Goal: Task Accomplishment & Management: Manage account settings

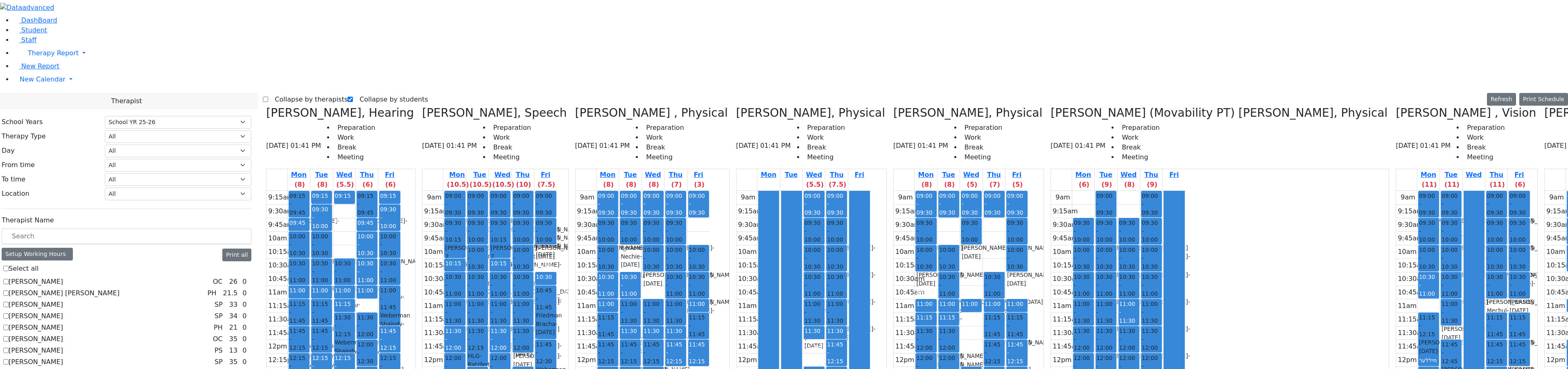
select select "212"
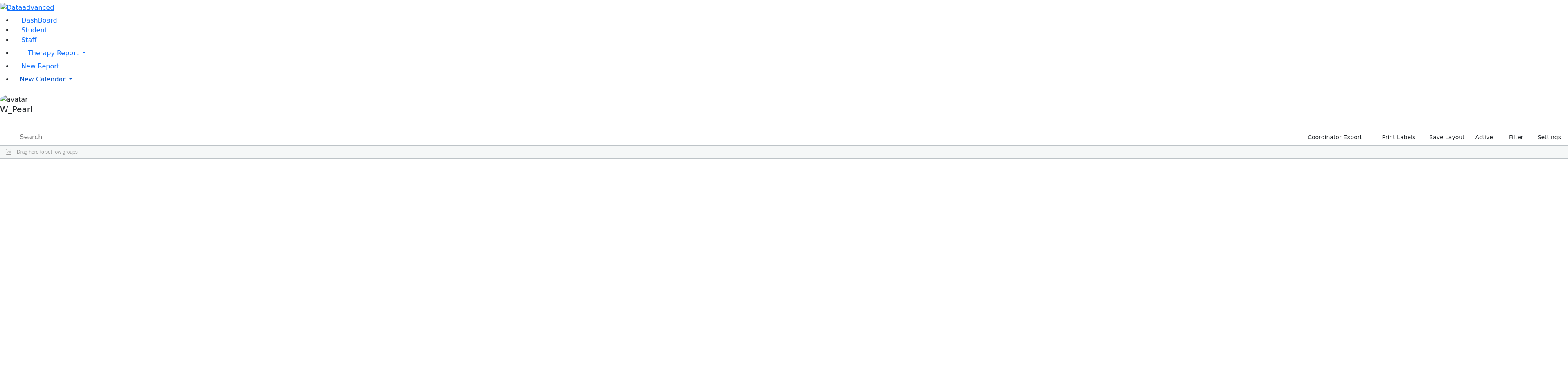
click at [30, 83] on span "New Calendar" at bounding box center [43, 79] width 46 height 7
click at [26, 100] on span "Calendar" at bounding box center [32, 95] width 29 height 7
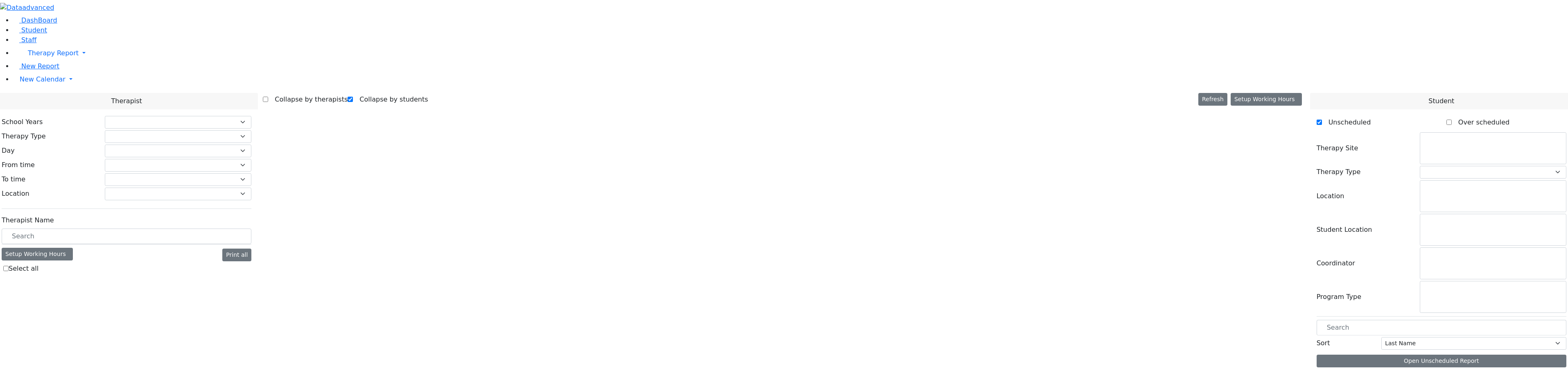
checkbox input "true"
select select "212"
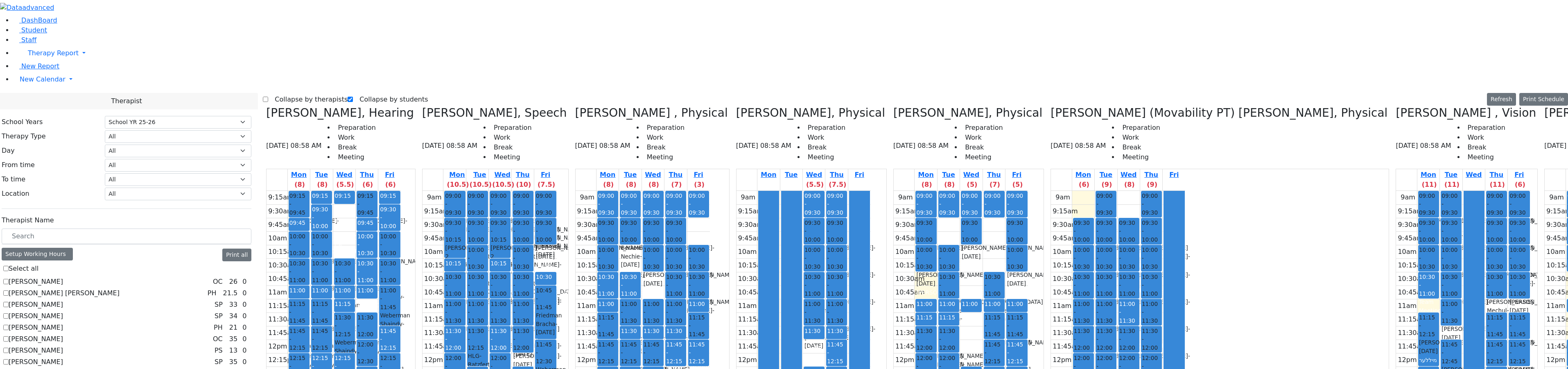
checkbox input "true"
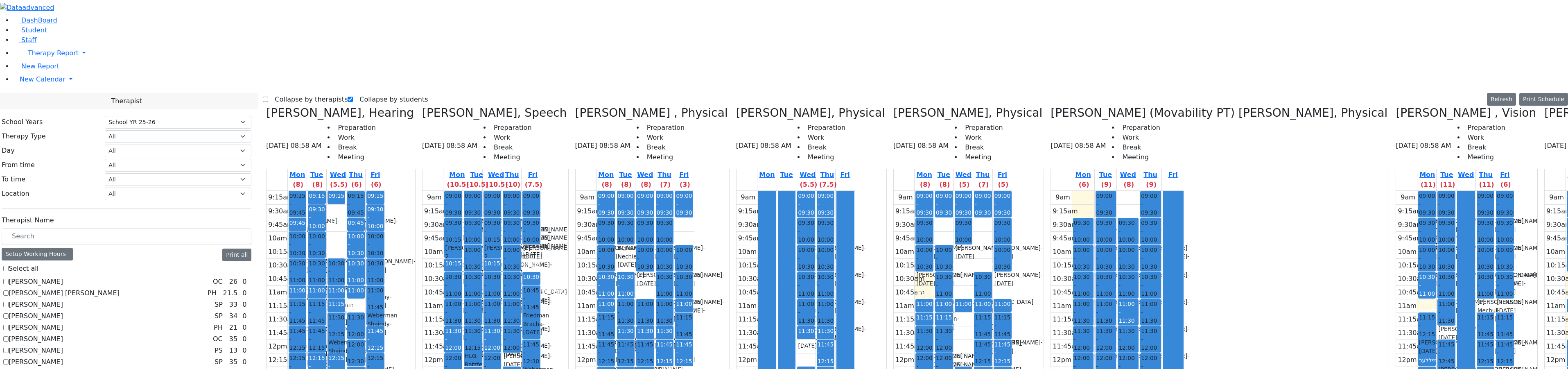
click at [290, 93] on label "Collapse by therapists" at bounding box center [308, 99] width 80 height 13
click at [268, 96] on input "Collapse by therapists" at bounding box center [265, 99] width 6 height 6
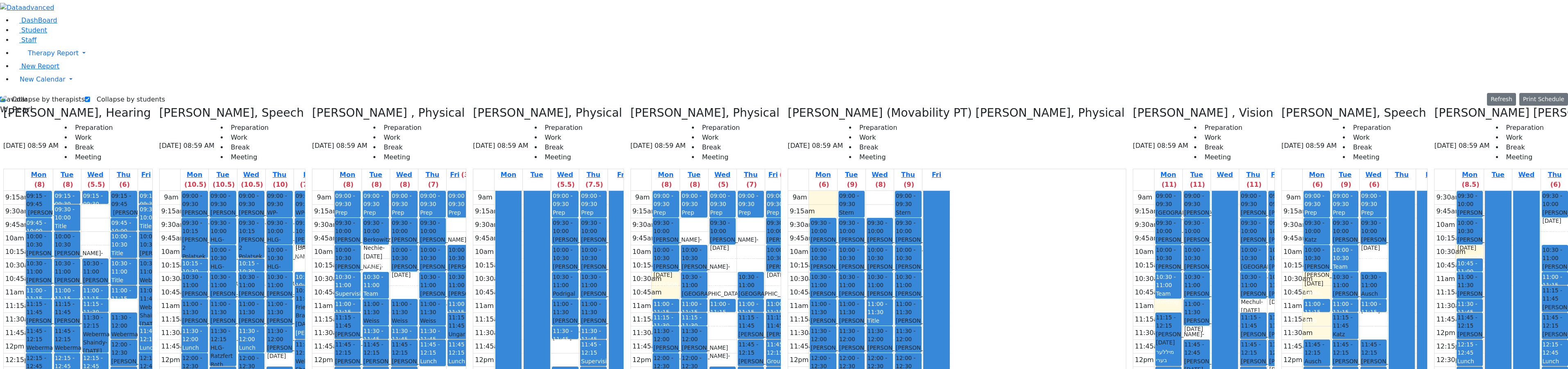
click at [29, 93] on label "Collapse by therapists" at bounding box center [45, 99] width 80 height 13
click at [6, 96] on input "Collapse by therapists" at bounding box center [2, 99] width 6 height 6
checkbox input "false"
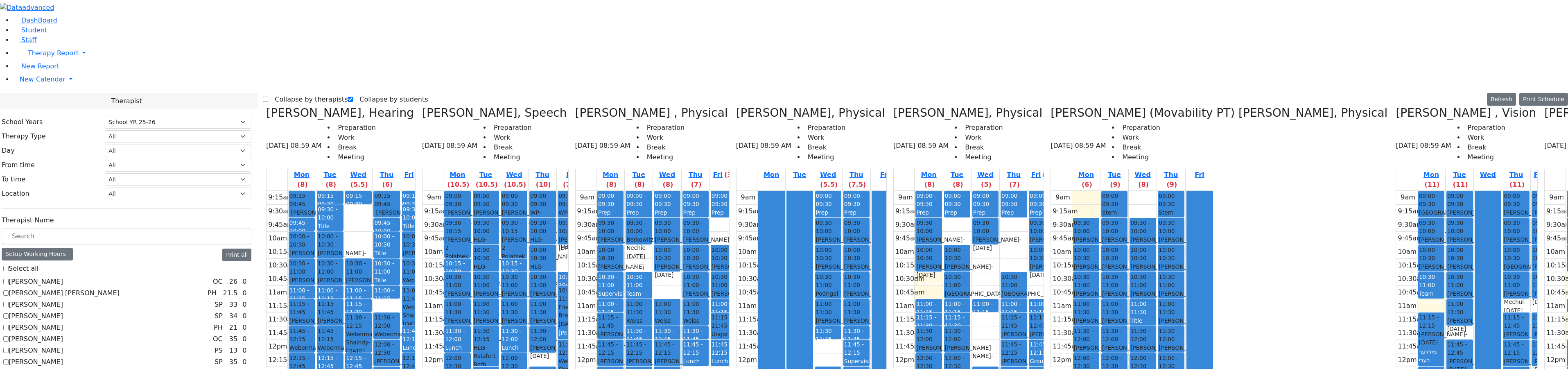
scroll to position [672, 0]
checkbox input "true"
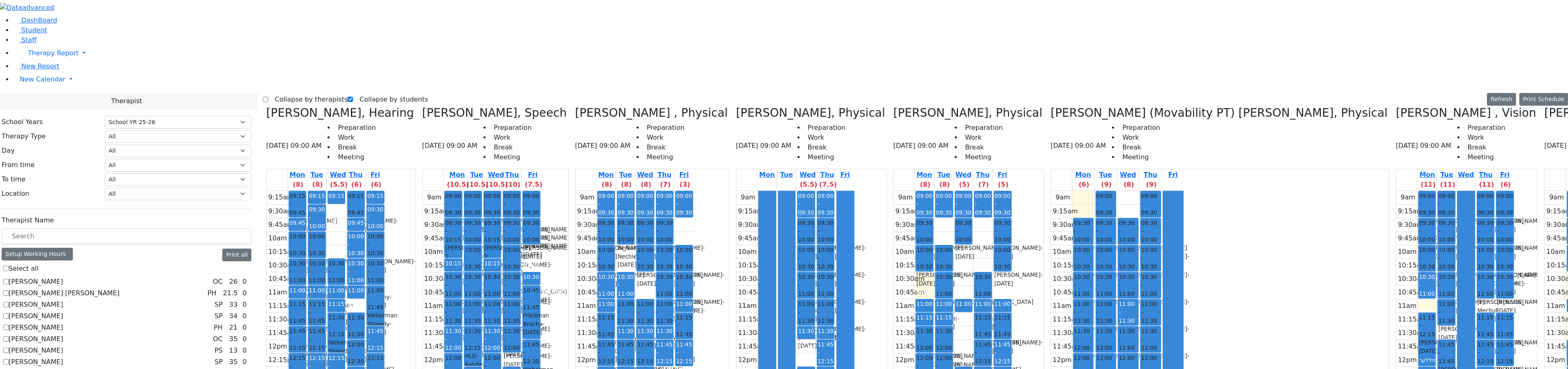
click at [288, 93] on label "Collapse by therapists" at bounding box center [308, 99] width 80 height 13
click at [268, 96] on input "Collapse by therapists" at bounding box center [265, 99] width 6 height 6
checkbox input "true"
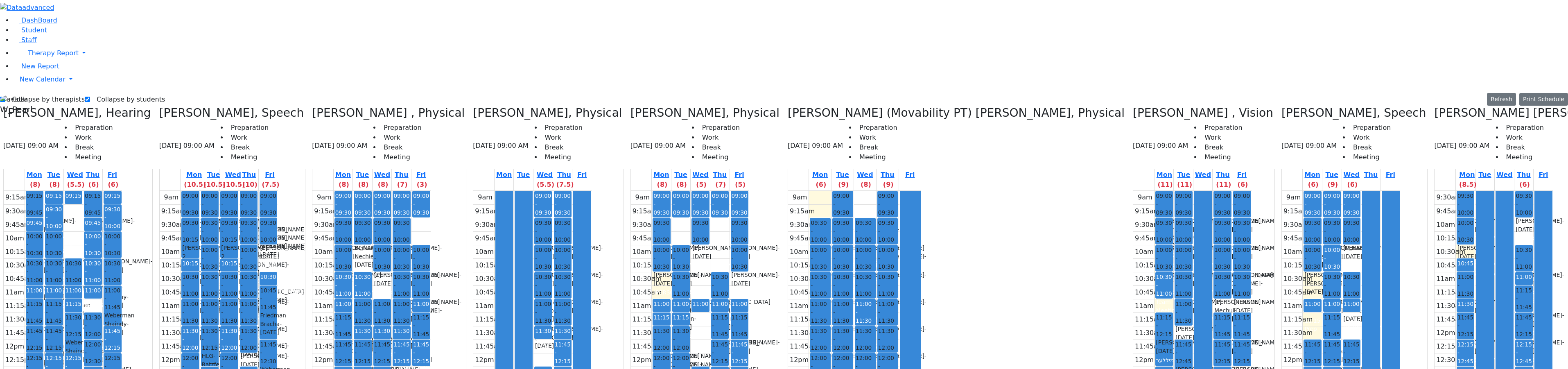
checkbox input "false"
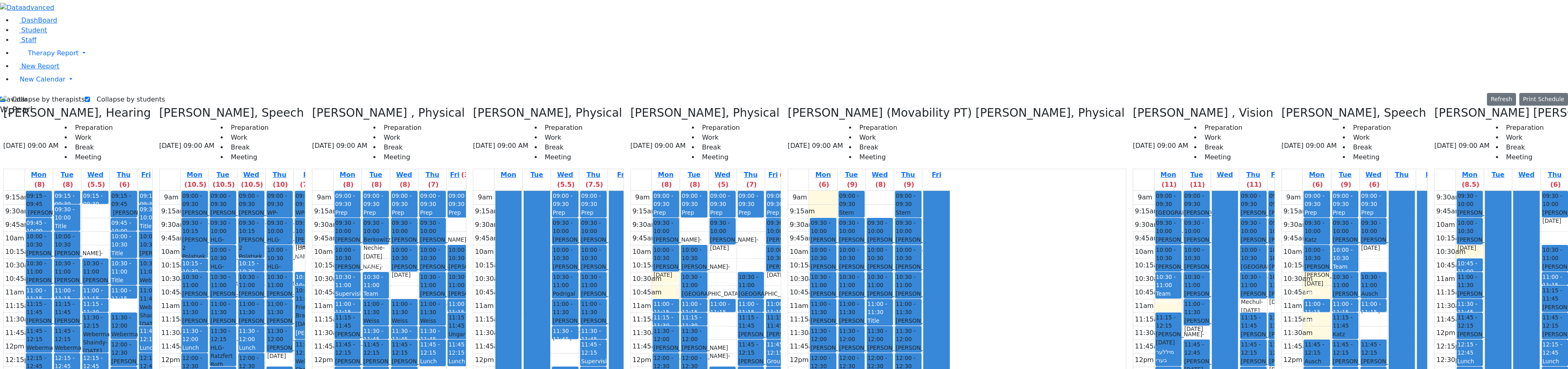
click at [39, 93] on label "Collapse by therapists" at bounding box center [45, 99] width 80 height 13
click at [6, 96] on input "Collapse by therapists" at bounding box center [2, 99] width 6 height 6
checkbox input "false"
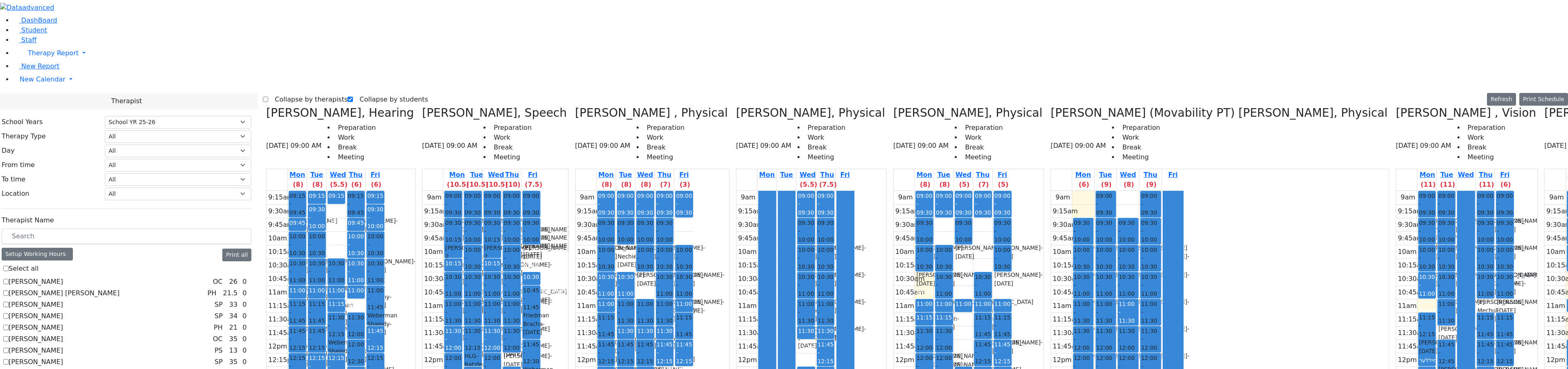
checkbox input "false"
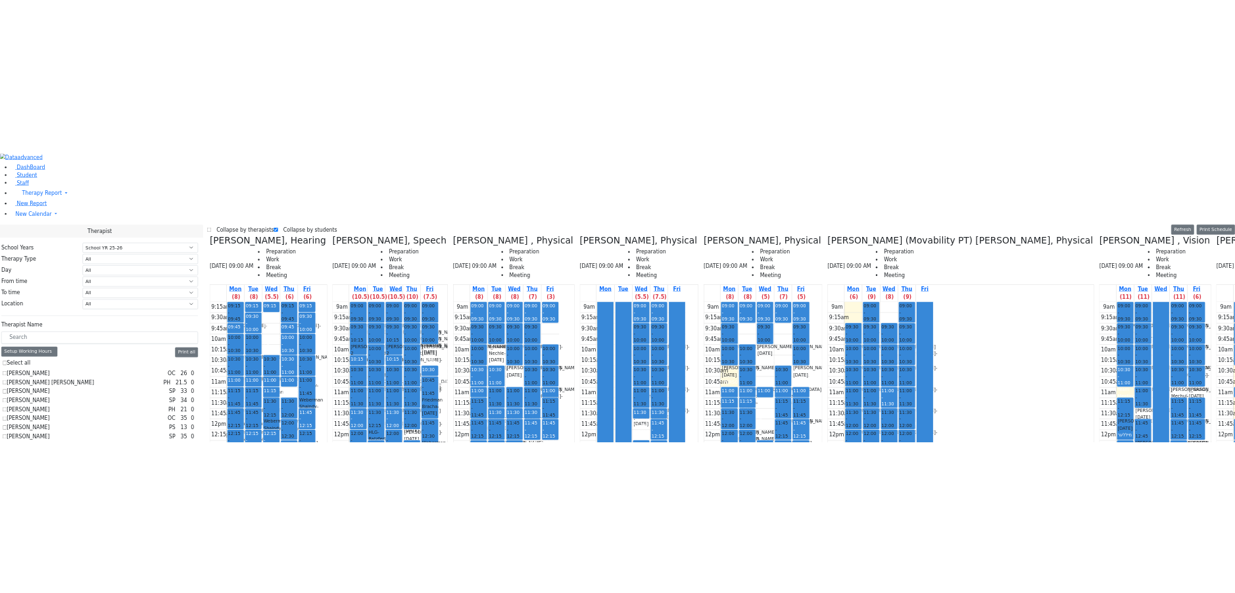
scroll to position [553, 0]
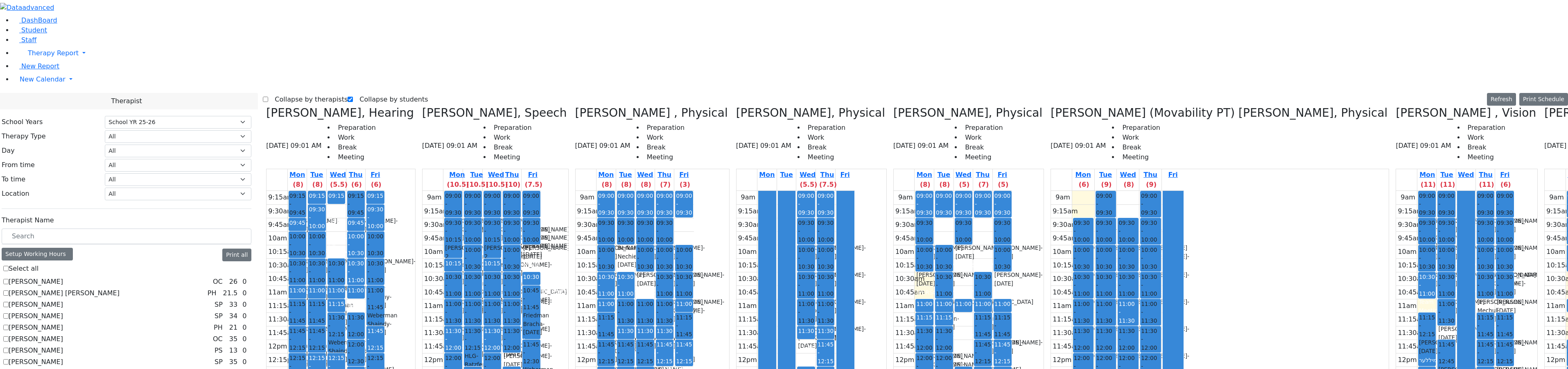
checkbox input "false"
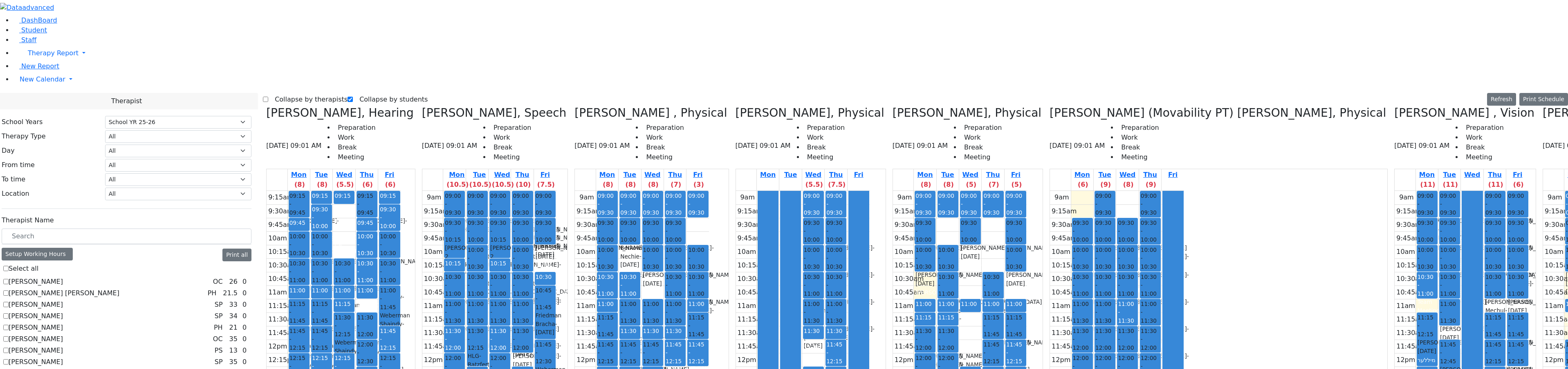
click at [287, 93] on label "Collapse by therapists" at bounding box center [308, 99] width 80 height 13
click at [268, 96] on input "Collapse by therapists" at bounding box center [265, 99] width 6 height 6
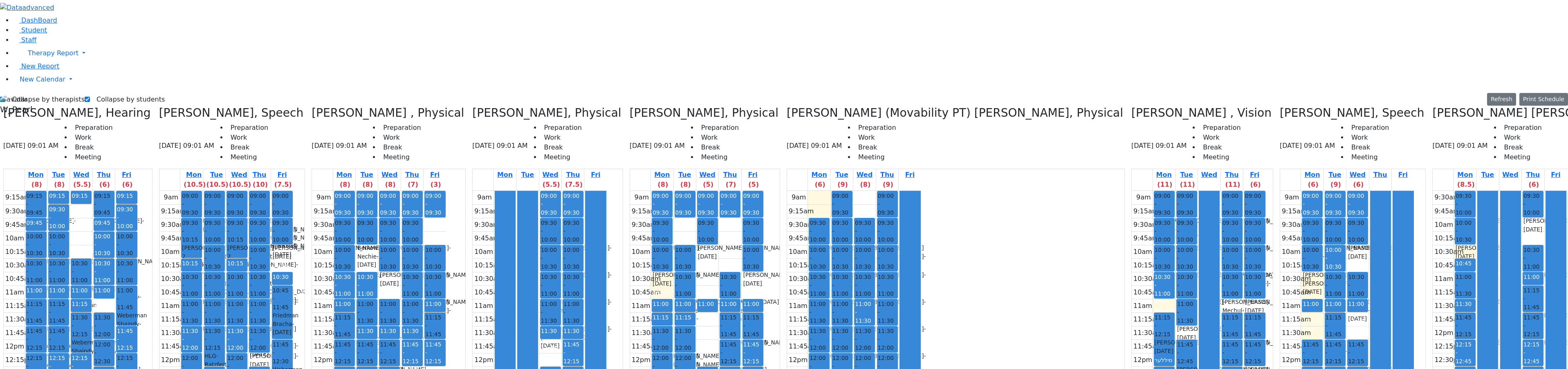
click at [117, 284] on span "Getzel Berger UTA" at bounding box center [94, 292] width 46 height 17
click at [134, 128] on button "Delete Selected Schedule" at bounding box center [167, 130] width 81 height 12
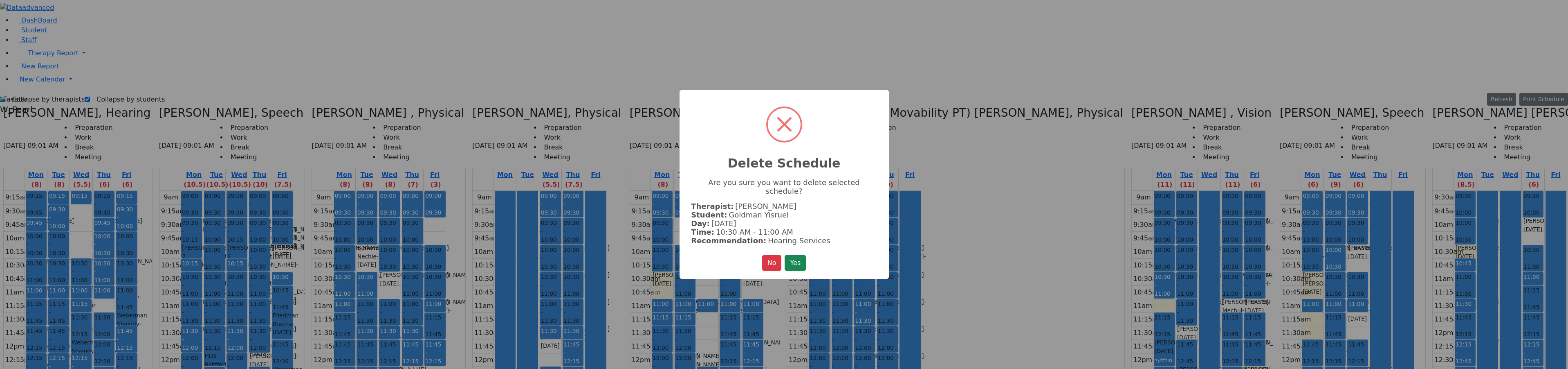
click at [800, 260] on button "Yes" at bounding box center [795, 263] width 21 height 16
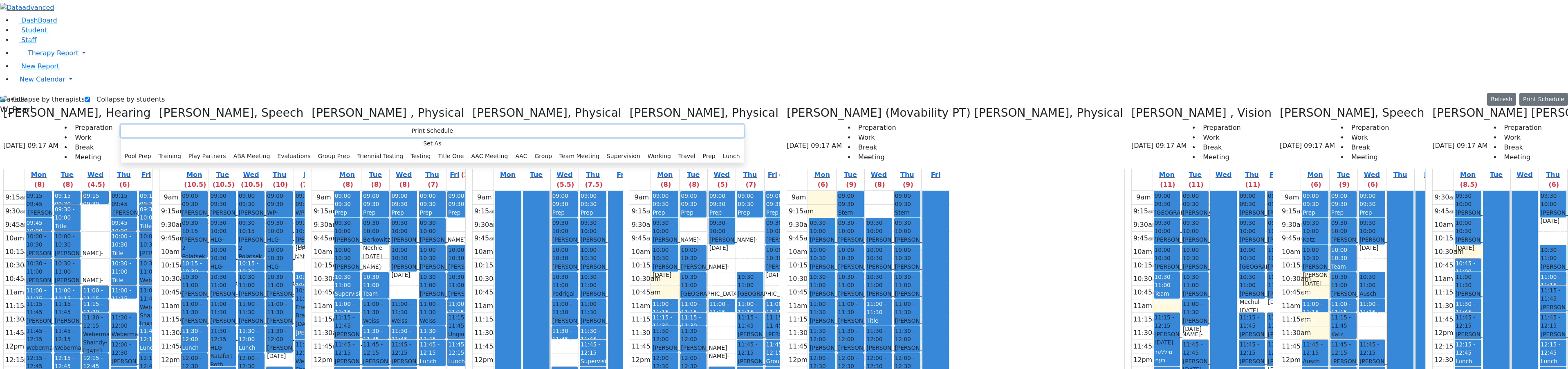
click at [139, 129] on button "Print Schedule" at bounding box center [433, 131] width 623 height 12
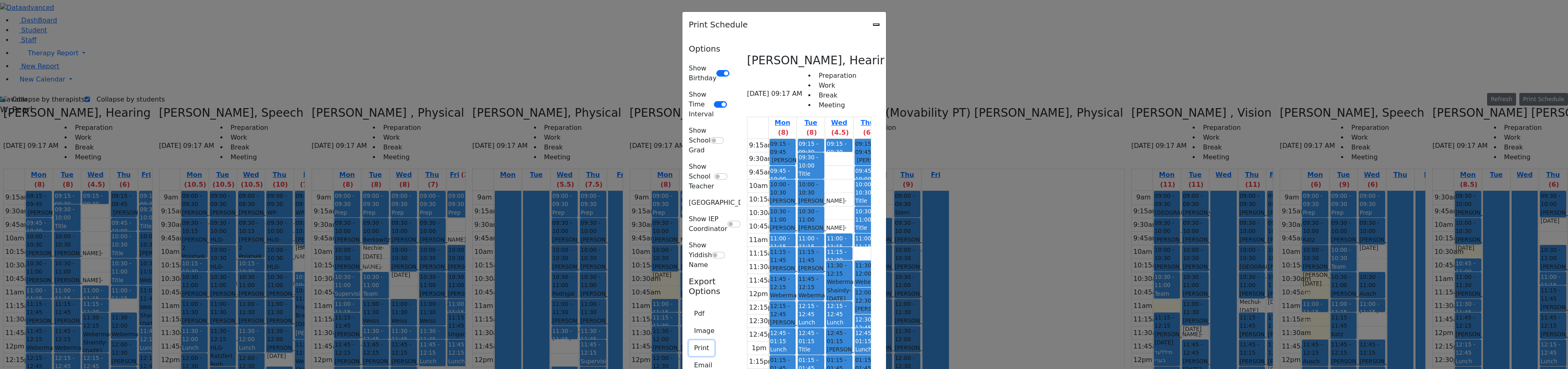
click at [689, 340] on button "Print" at bounding box center [701, 348] width 25 height 16
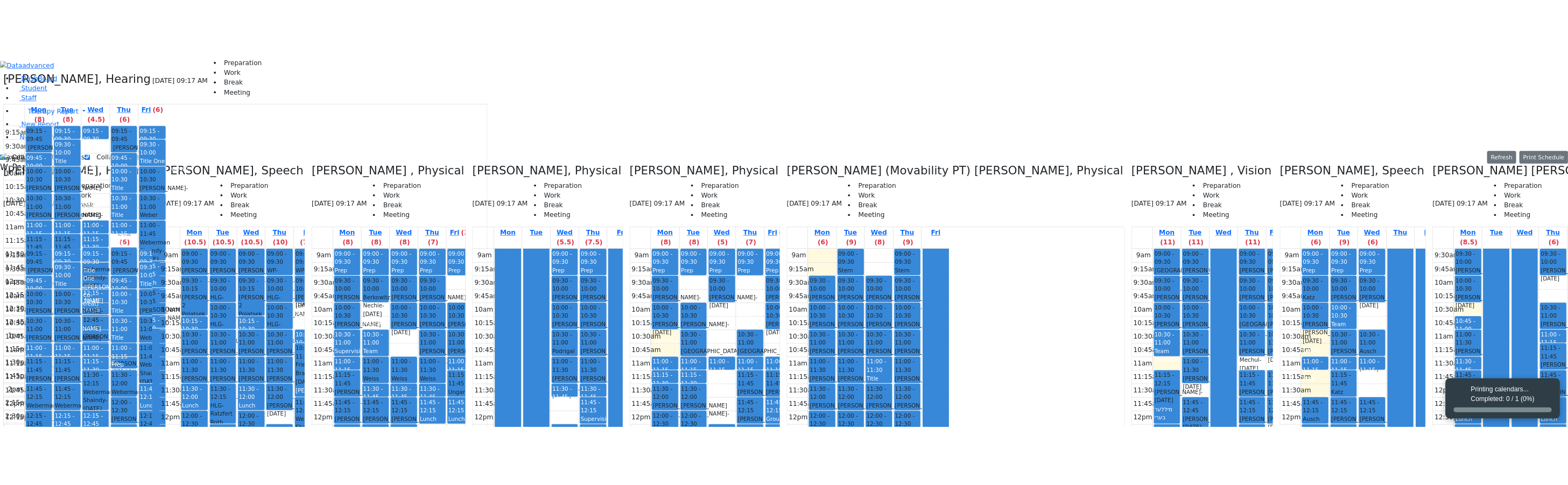
scroll to position [0, 0]
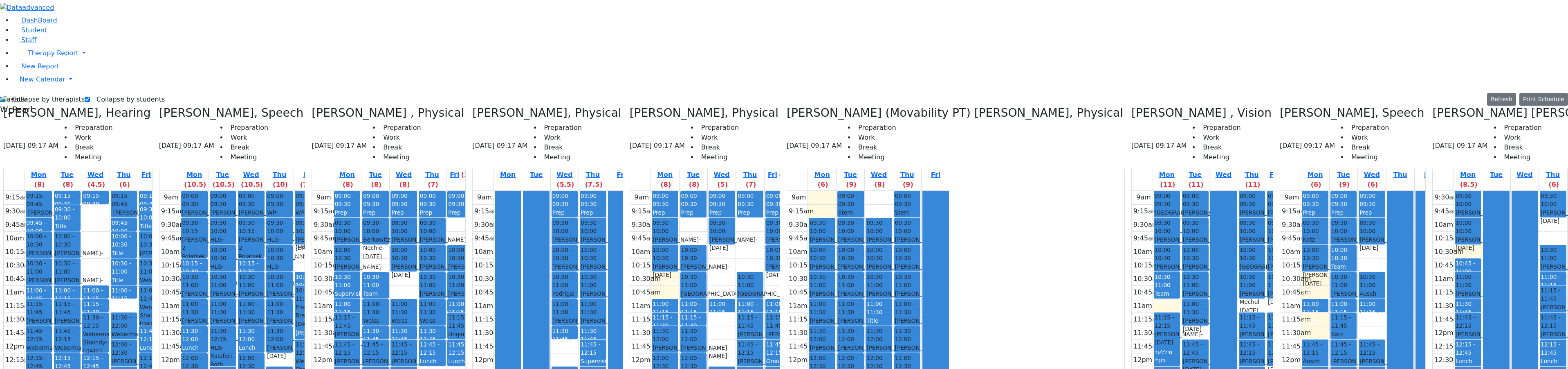
drag, startPoint x: 1, startPoint y: 22, endPoint x: 6, endPoint y: 26, distance: 6.4
click at [7, 16] on div at bounding box center [784, 7] width 1568 height 16
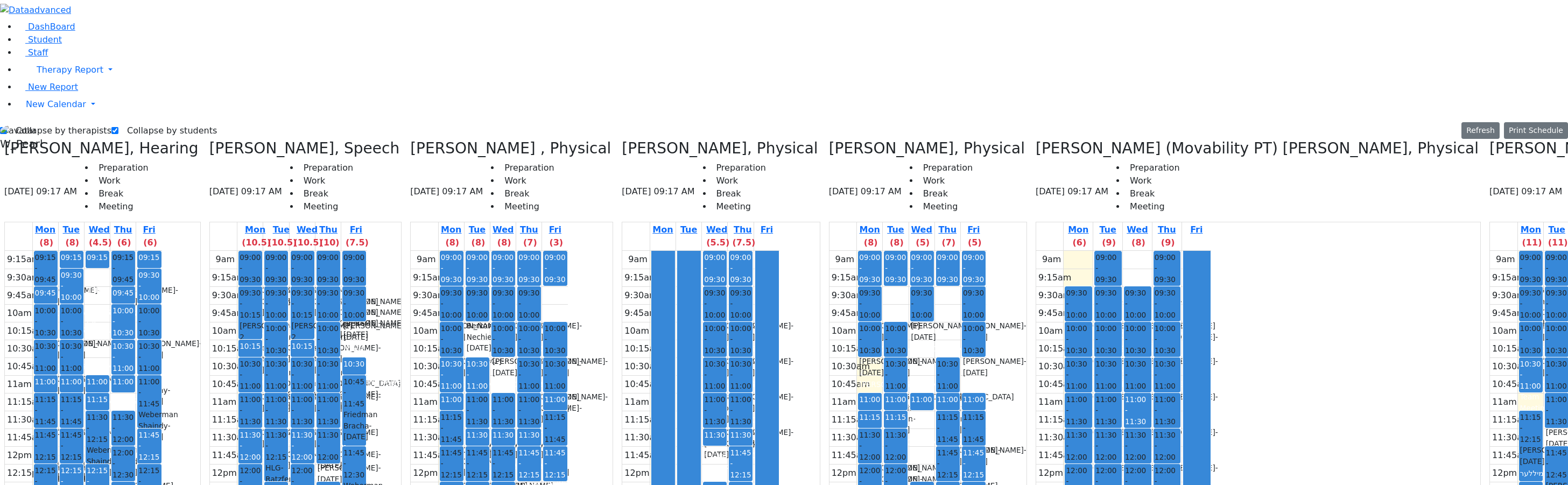
drag, startPoint x: 1271, startPoint y: 227, endPoint x: 1268, endPoint y: 241, distance: 14.3
drag, startPoint x: 1261, startPoint y: 192, endPoint x: 1264, endPoint y: 177, distance: 15.3
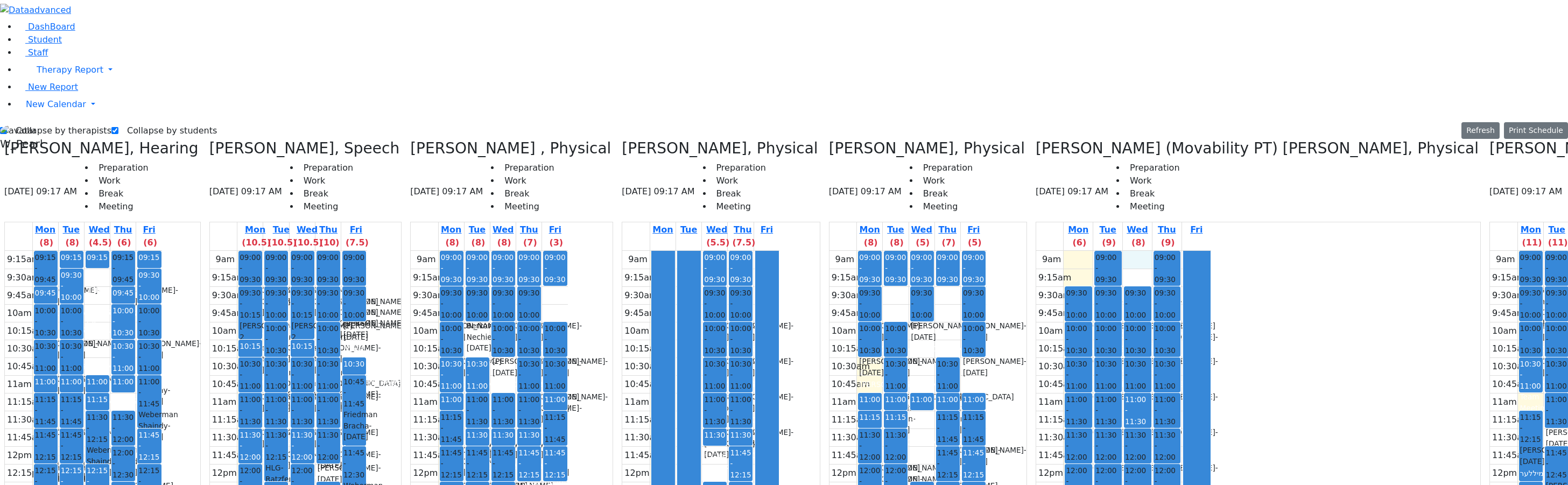
click at [1036, 251] on div "9am 9:15am 9:30am 9:45am 10am 10:15am 10:30am 10:45am 11am 11:15am 11:30am 11:4…" at bounding box center [1124, 464] width 175 height 426
drag, startPoint x: 931, startPoint y: 68, endPoint x: 927, endPoint y: 80, distance: 12.6
click at [1036, 251] on div "9am 9:15am 9:30am 9:45am 10am 10:15am 10:30am 10:45am 11am 11:15am 11:30am 11:4…" at bounding box center [1124, 464] width 175 height 426
click at [830, 251] on div "9am 9:15am 9:30am 9:45am 10am 10:15am 10:30am 10:45am 11am 11:15am 11:30am 11:4…" at bounding box center [908, 464] width 157 height 426
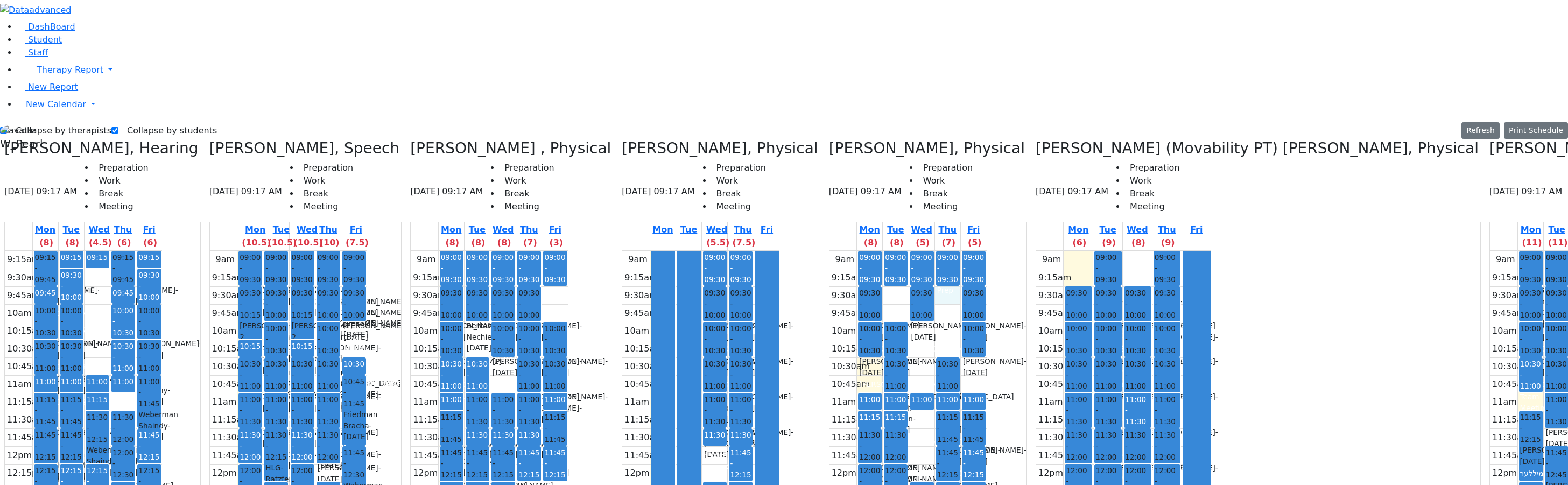
click at [833, 251] on div "9am 9:15am 9:30am 9:45am 10am 10:15am 10:30am 10:45am 11am 11:15am 11:30am 11:4…" at bounding box center [908, 464] width 157 height 426
drag, startPoint x: 804, startPoint y: 142, endPoint x: 803, endPoint y: 159, distance: 17.0
click at [830, 251] on div "9am 9:15am 9:30am 9:45am 10am 10:15am 10:30am 10:45am 11am 11:15am 11:30am 11:4…" at bounding box center [908, 464] width 157 height 426
drag, startPoint x: 804, startPoint y: 182, endPoint x: 826, endPoint y: 193, distance: 24.6
click at [830, 251] on div "9am 9:15am 9:30am 9:45am 10am 10:15am 10:30am 10:45am 11am 11:15am 11:30am 11:4…" at bounding box center [908, 464] width 157 height 426
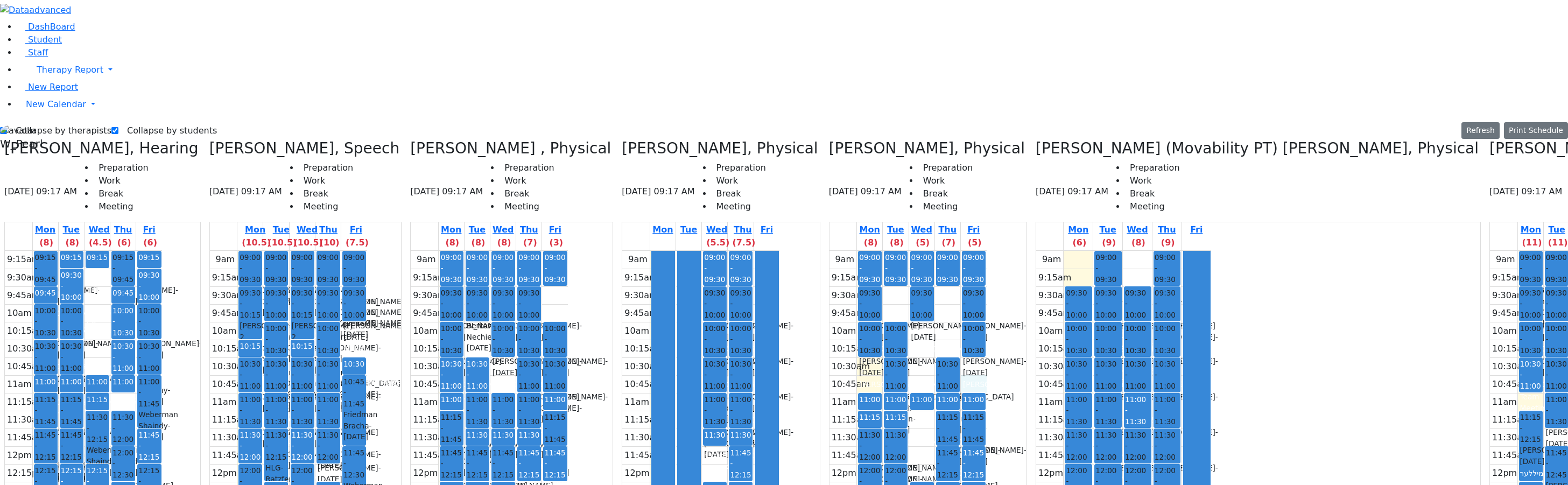
drag, startPoint x: 855, startPoint y: 195, endPoint x: 863, endPoint y: 185, distance: 12.8
click at [863, 251] on div "9am 9:15am 9:30am 9:45am 10am 10:15am 10:30am 10:45am 11am 11:15am 11:30am 11:4…" at bounding box center [908, 464] width 157 height 426
click at [852, 251] on div "9am 9:15am 9:30am 9:45am 10am 10:15am 10:30am 10:45am 11am 11:15am 11:30am 11:4…" at bounding box center [908, 464] width 157 height 426
click at [835, 251] on div "9am 9:15am 9:30am 9:45am 10am 10:15am 10:30am 10:45am 11am 11:15am 11:30am 11:4…" at bounding box center [908, 464] width 157 height 426
click at [836, 251] on div "9am 9:15am 9:30am 9:45am 10am 10:15am 10:30am 10:45am 11am 11:15am 11:30am 11:4…" at bounding box center [908, 464] width 157 height 426
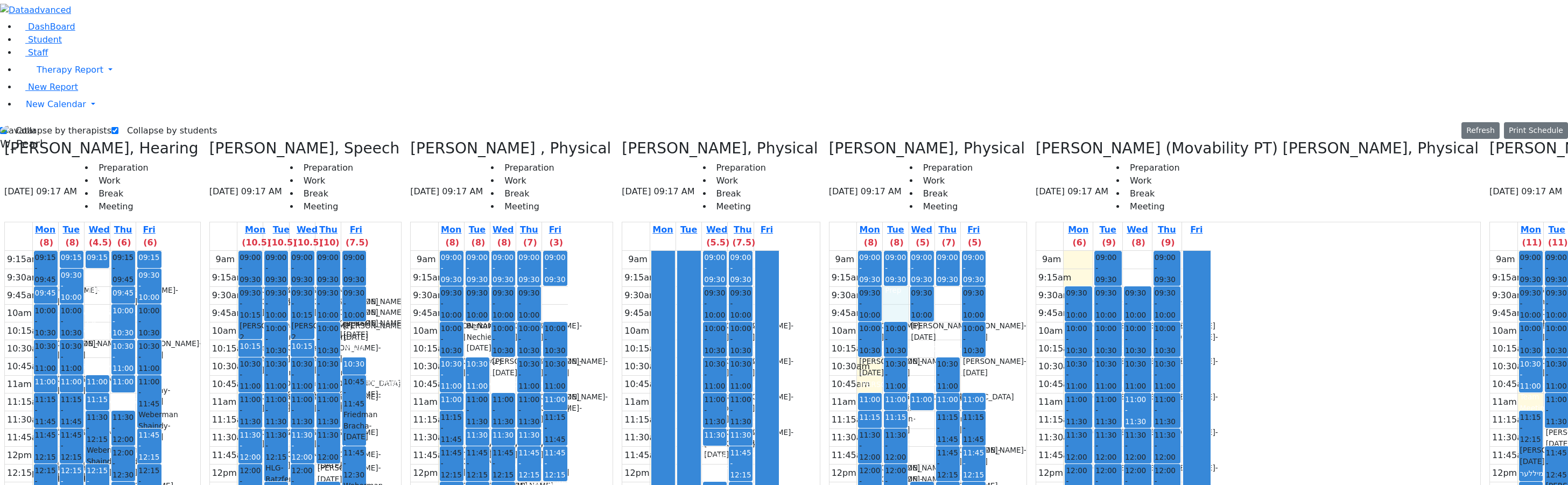
drag, startPoint x: 783, startPoint y: 103, endPoint x: 785, endPoint y: 114, distance: 11.2
click at [830, 251] on div "9am 9:15am 9:30am 9:45am 10am 10:15am 10:30am 10:45am 11am 11:15am 11:30am 11:4…" at bounding box center [908, 464] width 157 height 426
drag, startPoint x: 802, startPoint y: 185, endPoint x: 801, endPoint y: 199, distance: 14.0
drag, startPoint x: 800, startPoint y: 192, endPoint x: 801, endPoint y: 175, distance: 17.0
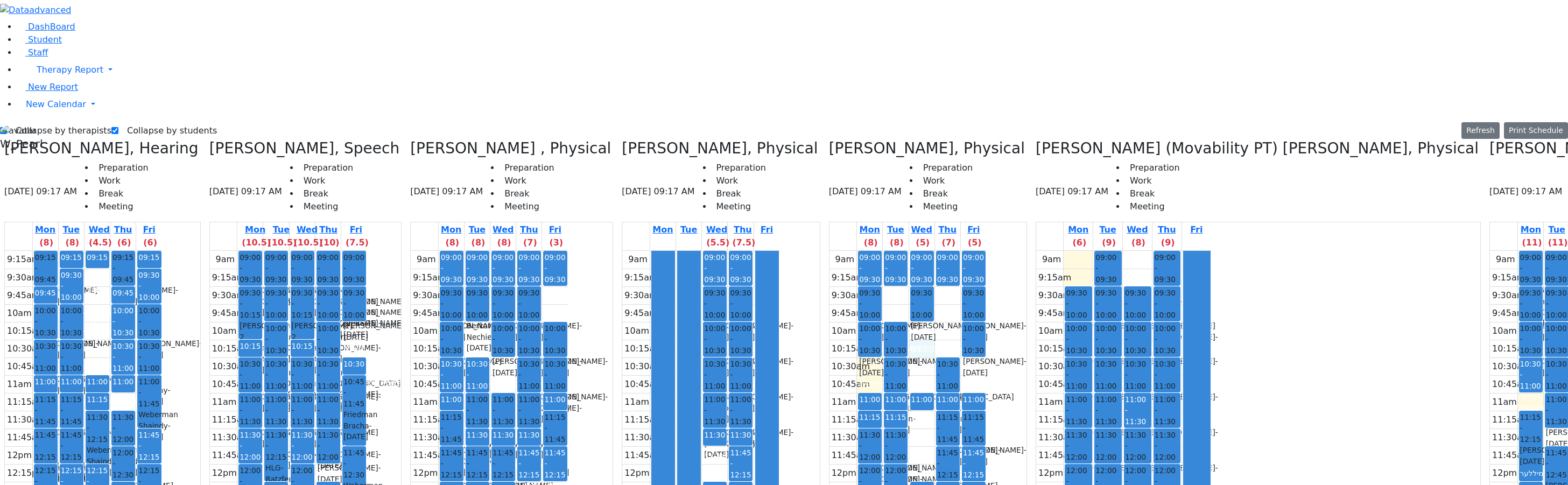
click at [830, 251] on div "9am 9:15am 9:30am 9:45am 10am 10:15am 10:30am 10:45am 11am 11:15am 11:30am 11:4…" at bounding box center [908, 464] width 157 height 426
drag, startPoint x: 804, startPoint y: 227, endPoint x: 806, endPoint y: 251, distance: 24.1
click at [830, 251] on div "9am 9:15am 9:30am 9:45am 10am 10:15am 10:30am 10:45am 11am 11:15am 11:30am 11:4…" at bounding box center [908, 464] width 157 height 426
drag, startPoint x: 799, startPoint y: 175, endPoint x: 799, endPoint y: 182, distance: 7.0
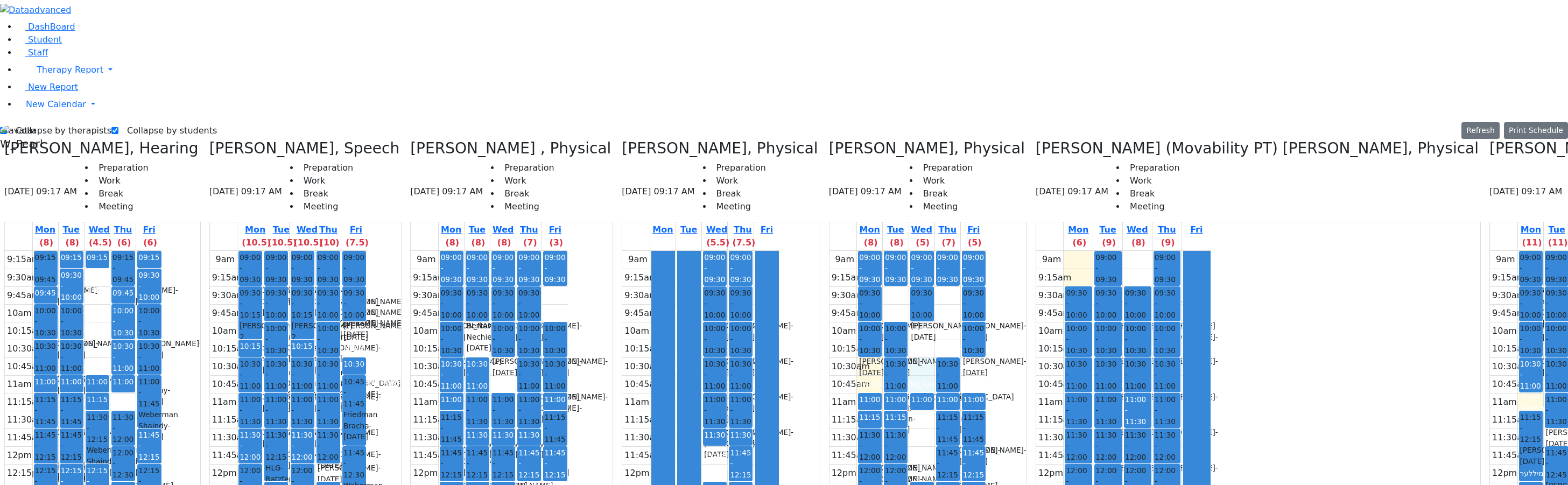
click at [830, 251] on div "9am 9:15am 9:30am 9:45am 10am 10:15am 10:30am 10:45am 11am 11:15am 11:30am 11:4…" at bounding box center [908, 464] width 157 height 426
drag, startPoint x: 804, startPoint y: 144, endPoint x: 805, endPoint y: 149, distance: 5.1
click at [830, 251] on div "9am 9:15am 9:30am 9:45am 10am 10:15am 10:30am 10:45am 11am 11:15am 11:30am 11:4…" at bounding box center [908, 464] width 157 height 426
drag, startPoint x: 836, startPoint y: 137, endPoint x: 835, endPoint y: 158, distance: 21.0
click at [835, 251] on div "9am 9:15am 9:30am 9:45am 10am 10:15am 10:30am 10:45am 11am 11:15am 11:30am 11:4…" at bounding box center [908, 464] width 157 height 426
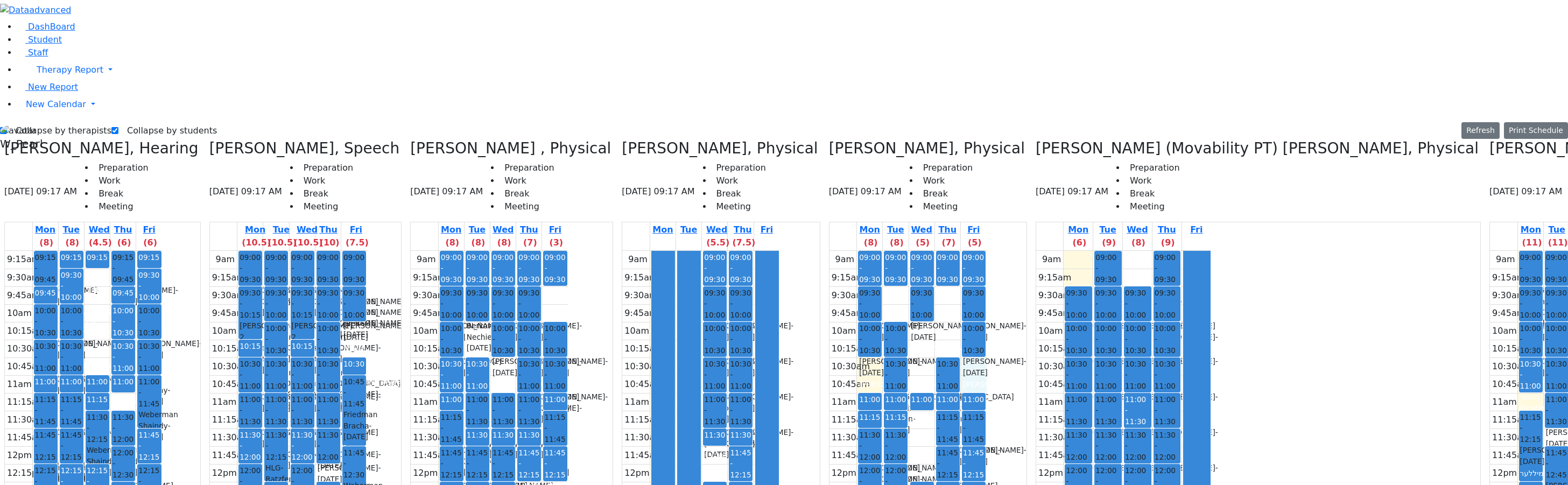
drag, startPoint x: 849, startPoint y: 173, endPoint x: 852, endPoint y: 200, distance: 27.2
click at [852, 251] on div "9am 9:15am 9:30am 9:45am 10am 10:15am 10:30am 10:45am 11am 11:15am 11:30am 11:4…" at bounding box center [908, 464] width 157 height 426
click at [865, 339] on div "9am 9:15am 9:30am 9:45am 10am 10:15am 10:30am 10:45am 11am 11:15am 11:30am 11:4…" at bounding box center [908, 464] width 157 height 426
click at [860, 386] on div "9am 9:15am 9:30am 9:45am 10am 10:15am 10:30am 10:45am 11am 11:15am 11:30am 11:4…" at bounding box center [908, 464] width 157 height 426
click at [863, 337] on div "9am 9:15am 9:30am 9:45am 10am 10:15am 10:30am 10:45am 11am 11:15am 11:30am 11:4…" at bounding box center [908, 464] width 157 height 426
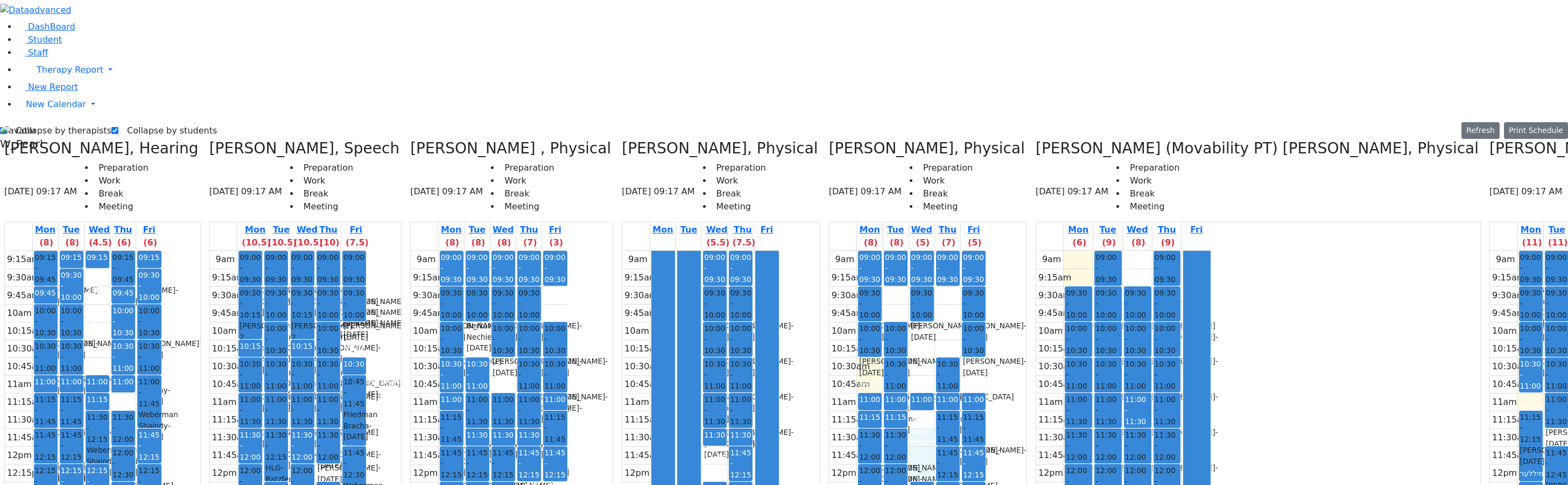
drag, startPoint x: 803, startPoint y: 276, endPoint x: 801, endPoint y: 247, distance: 29.1
click at [830, 251] on div "9am 9:15am 9:30am 9:45am 10am 10:15am 10:30am 10:45am 11am 11:15am 11:30am 11:4…" at bounding box center [908, 464] width 157 height 426
drag, startPoint x: 809, startPoint y: 226, endPoint x: 808, endPoint y: 269, distance: 43.0
click at [830, 269] on div "9am 9:15am 9:30am 9:45am 10am 10:15am 10:30am 10:45am 11am 11:15am 11:30am 11:4…" at bounding box center [908, 464] width 157 height 426
drag, startPoint x: 808, startPoint y: 281, endPoint x: 810, endPoint y: 232, distance: 49.0
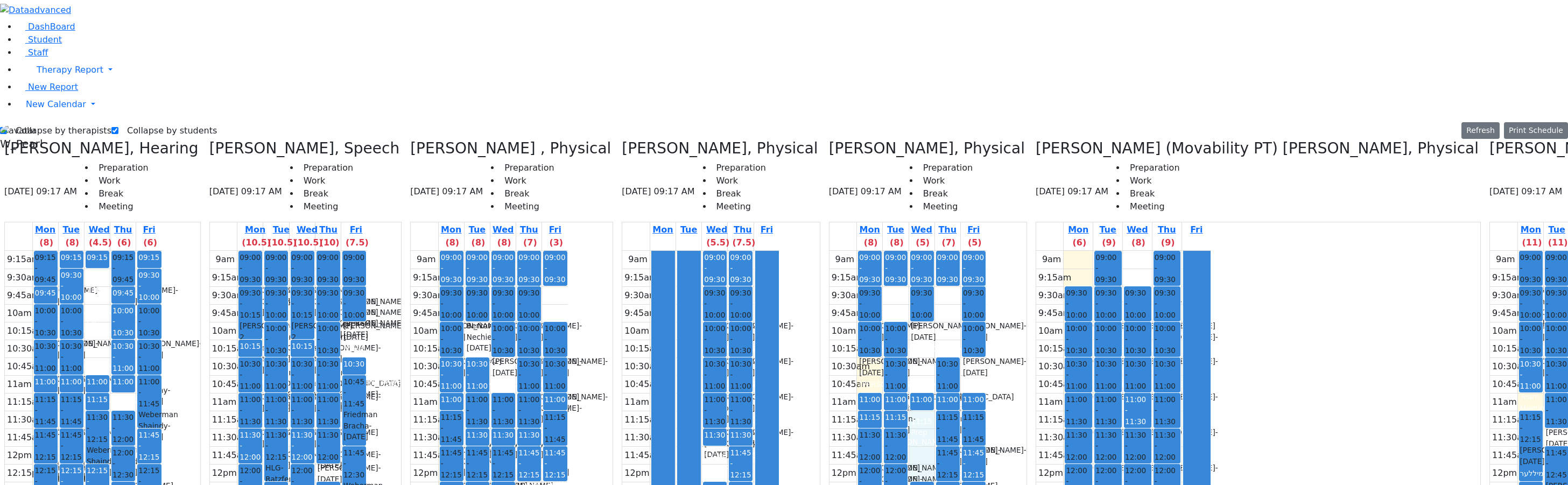
click at [830, 251] on div "9am 9:15am 9:30am 9:45am 10am 10:15am 10:30am 10:45am 11am 11:15am 11:30am 11:4…" at bounding box center [908, 464] width 157 height 426
click at [862, 388] on div "9am 9:15am 9:30am 9:45am 10am 10:15am 10:30am 10:45am 11am 11:15am 11:30am 11:4…" at bounding box center [908, 464] width 157 height 426
drag, startPoint x: 913, startPoint y: 371, endPoint x: 916, endPoint y: 361, distance: 10.4
click at [1036, 358] on div "9am 9:15am 9:30am 9:45am 10am 10:15am 10:30am 10:45am 11am 11:15am 11:30am 11:4…" at bounding box center [1124, 464] width 175 height 426
drag, startPoint x: 944, startPoint y: 424, endPoint x: 949, endPoint y: 434, distance: 11.2
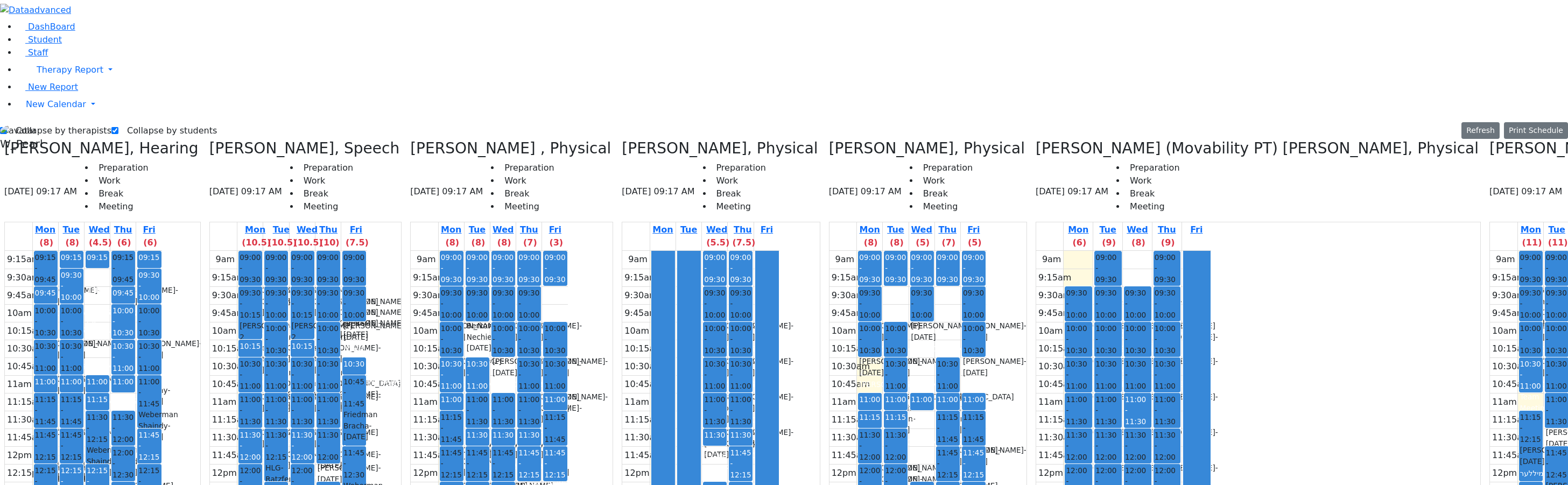
click at [1036, 439] on div "9am 9:15am 9:30am 9:45am 10am 10:15am 10:30am 10:45am 11am 11:15am 11:30am 11:4…" at bounding box center [1124, 464] width 175 height 426
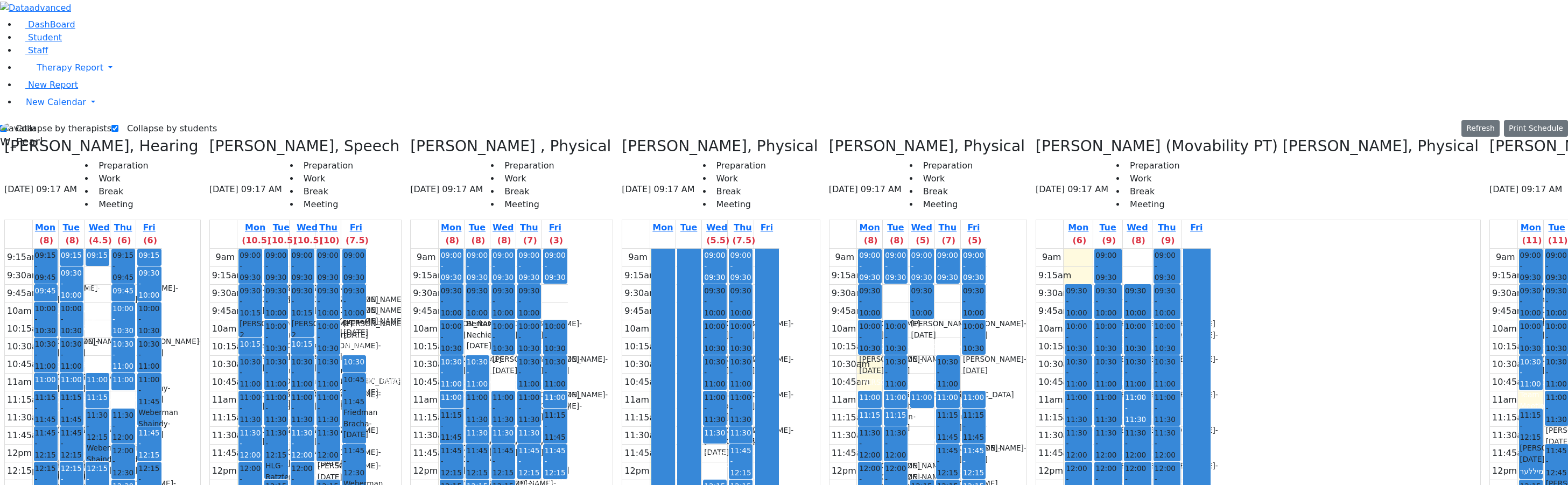
drag, startPoint x: 953, startPoint y: 461, endPoint x: 954, endPoint y: 469, distance: 8.1
click at [1036, 474] on div "9am 9:15am 9:30am 9:45am 10am 10:15am 10:30am 10:45am 11am 11:15am 11:30am 11:4…" at bounding box center [1124, 461] width 175 height 426
drag, startPoint x: 975, startPoint y: 466, endPoint x: 980, endPoint y: 451, distance: 15.8
click at [1036, 476] on div "9am 9:15am 9:30am 9:45am 10am 10:15am 10:30am 10:45am 11am 11:15am 11:30am 11:4…" at bounding box center [1124, 461] width 175 height 426
click at [1036, 437] on div "9am 9:15am 9:30am 9:45am 10am 10:15am 10:30am 10:45am 11am 11:15am 11:30am 11:4…" at bounding box center [1124, 461] width 175 height 426
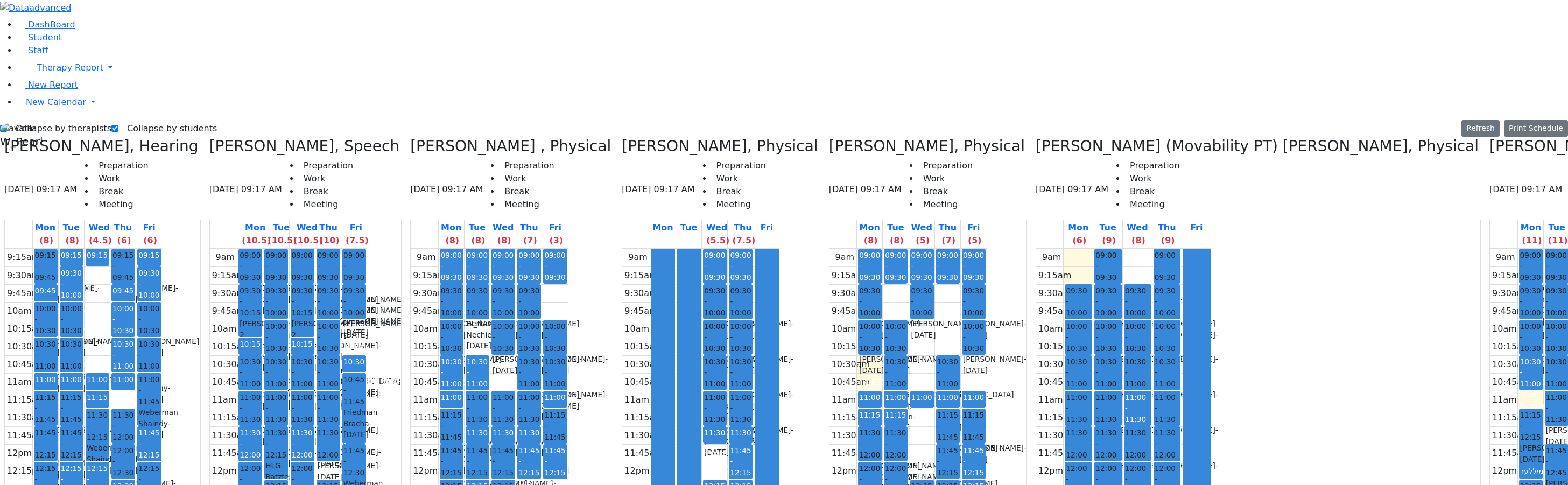
click at [1036, 443] on div "9am 9:15am 9:30am 9:45am 10am 10:15am 10:30am 10:45am 11am 11:15am 11:30am 11:4…" at bounding box center [1124, 461] width 175 height 426
click at [1036, 469] on div "9am 9:15am 9:30am 9:45am 10am 10:15am 10:30am 10:45am 11am 11:15am 11:30am 11:4…" at bounding box center [1124, 461] width 175 height 426
drag, startPoint x: 1126, startPoint y: 475, endPoint x: 1105, endPoint y: 474, distance: 21.0
click at [1490, 475] on div "9am 9:15am 9:30am 9:45am 10am 10:15am 10:30am 10:45am 11am 11:15am 11:30am 11:4…" at bounding box center [1569, 461] width 157 height 426
click at [1490, 474] on div "9am 9:15am 9:30am 9:45am 10am 10:15am 10:30am 10:45am 11am 11:15am 11:30am 11:4…" at bounding box center [1569, 461] width 157 height 426
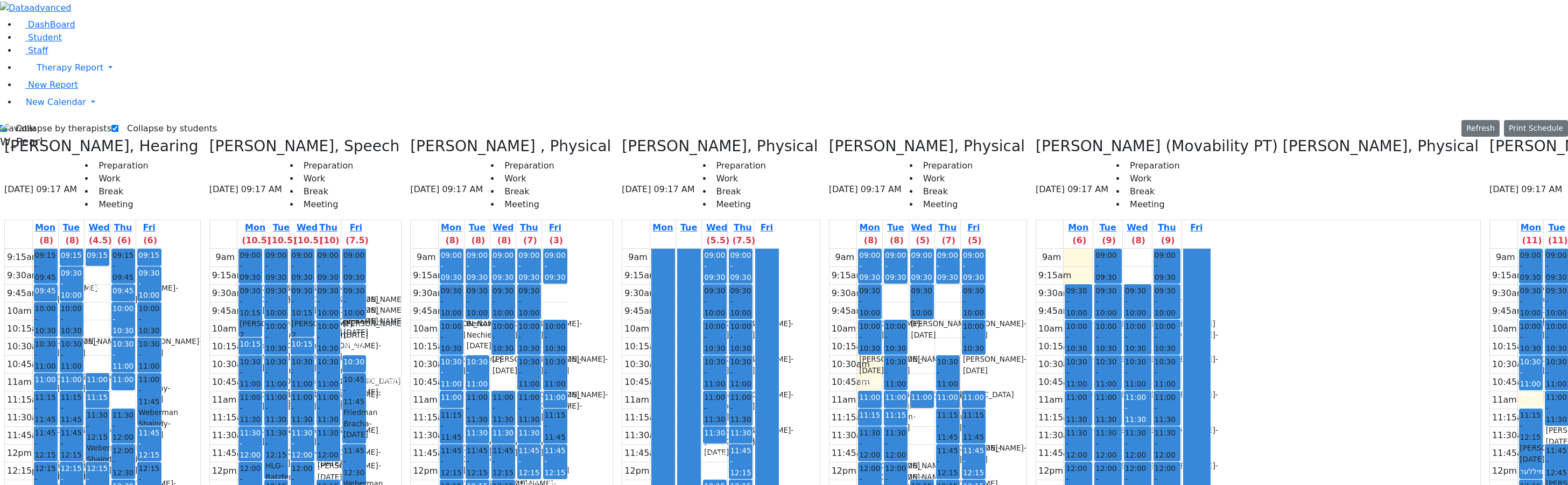
drag, startPoint x: 989, startPoint y: 459, endPoint x: 975, endPoint y: 456, distance: 14.3
click at [1036, 460] on div "9am 9:15am 9:30am 9:45am 10am 10:15am 10:30am 10:45am 11am 11:15am 11:30am 11:4…" at bounding box center [1124, 461] width 175 height 426
click at [47, 120] on label "Collapse by therapists" at bounding box center [60, 128] width 105 height 17
click at [7, 125] on input "Collapse by therapists" at bounding box center [3, 128] width 7 height 7
checkbox input "false"
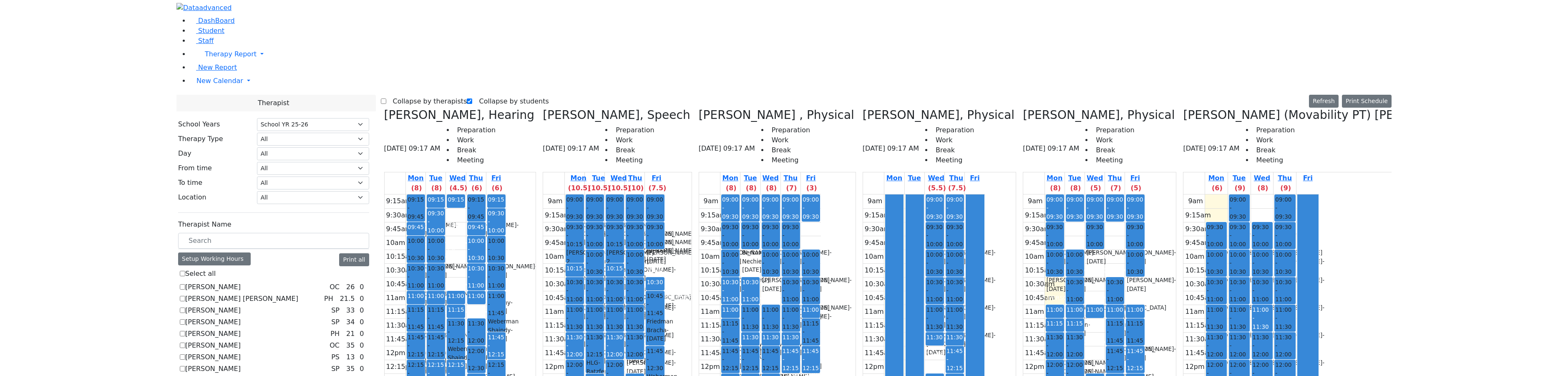
scroll to position [559, 0]
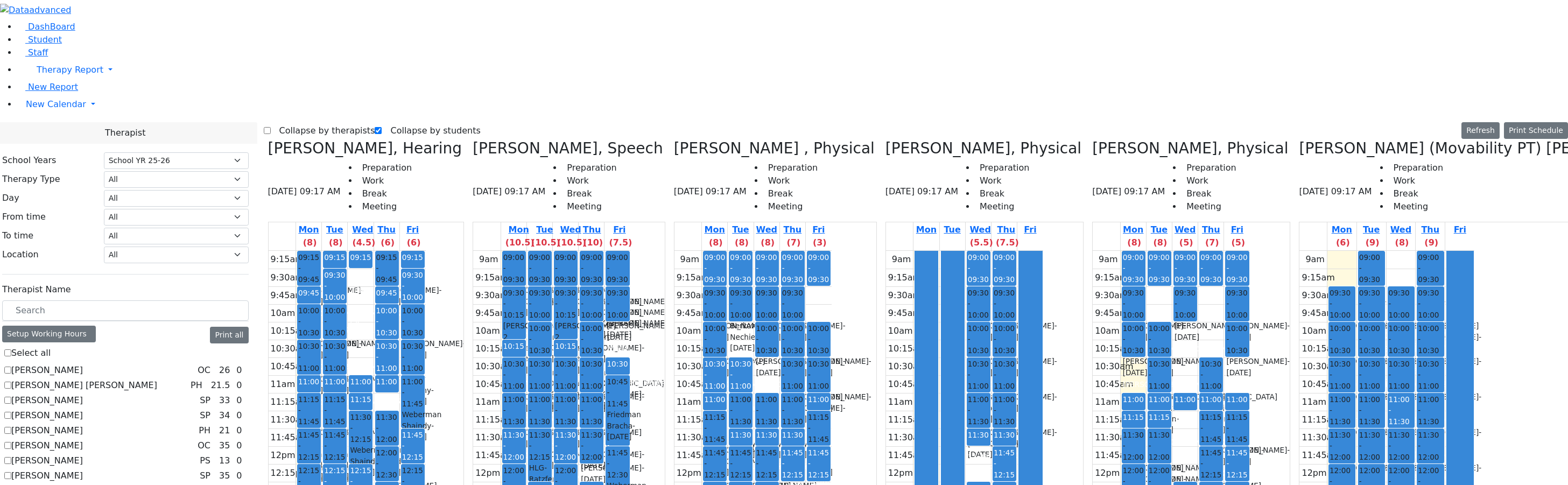
checkbox input "true"
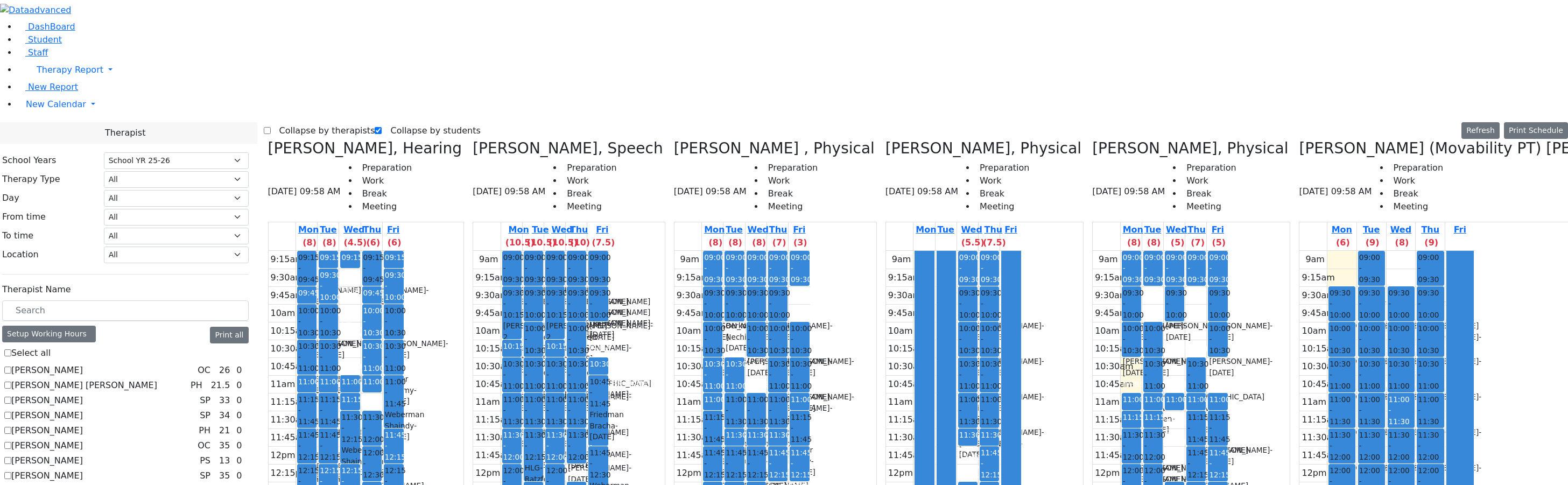
click at [298, 122] on label "Collapse by therapists" at bounding box center [323, 130] width 105 height 17
click at [271, 127] on input "Collapse by therapists" at bounding box center [267, 130] width 7 height 7
checkbox input "true"
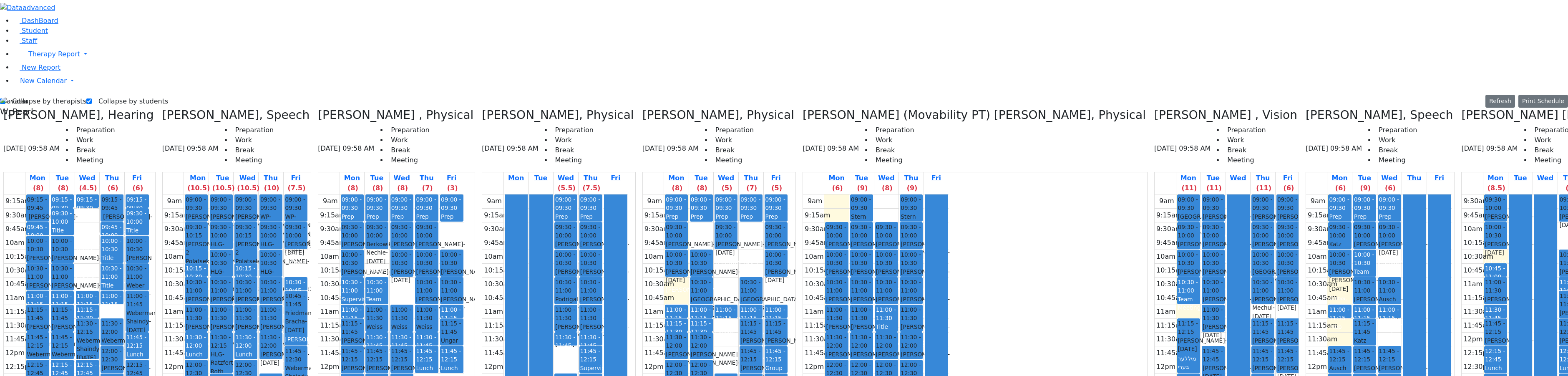
click at [1509, 89] on button "Delete Selected Schedule" at bounding box center [1493, 92] width 82 height 13
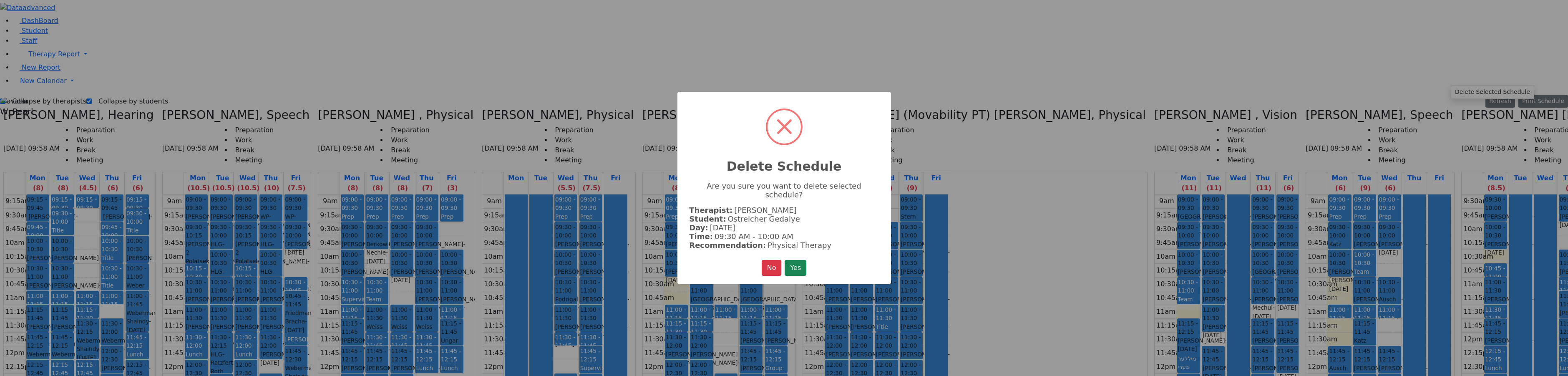
click at [794, 260] on button "Yes" at bounding box center [795, 268] width 22 height 16
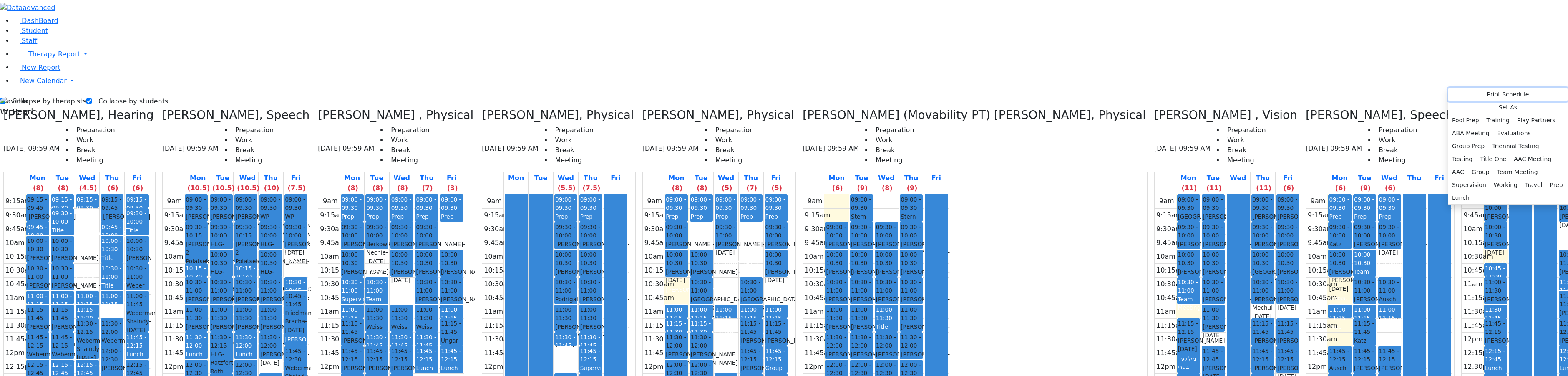
click at [1501, 93] on button "Print Schedule" at bounding box center [1508, 94] width 119 height 13
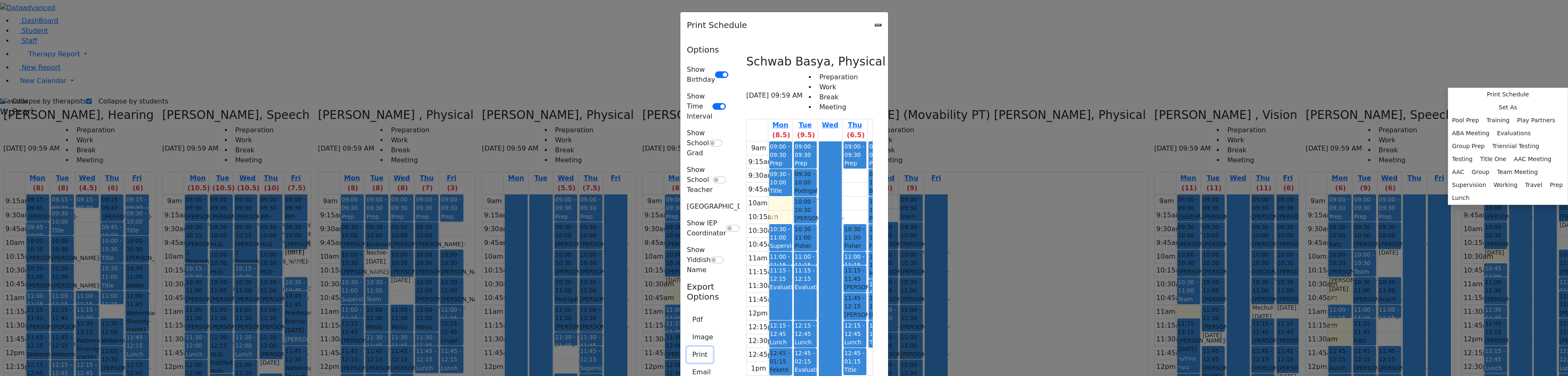
click at [687, 347] on button "Print" at bounding box center [699, 354] width 26 height 16
